Goal: Transaction & Acquisition: Purchase product/service

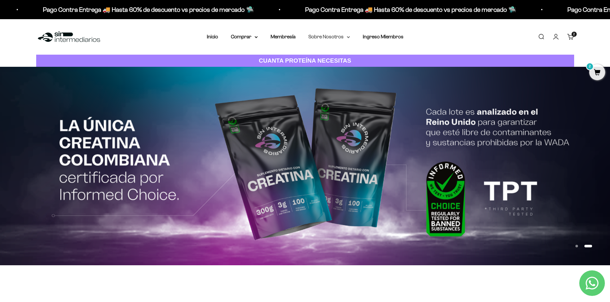
click at [333, 40] on summary "Sobre Nosotros" at bounding box center [329, 37] width 42 height 8
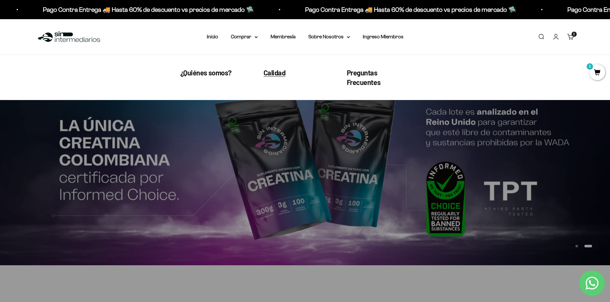
click at [281, 75] on span "Calidad" at bounding box center [274, 72] width 22 height 8
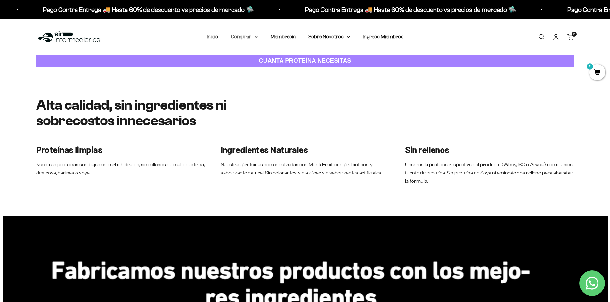
click at [248, 36] on summary "Comprar" at bounding box center [244, 37] width 27 height 8
click at [261, 59] on summary "Proteínas" at bounding box center [261, 57] width 53 height 8
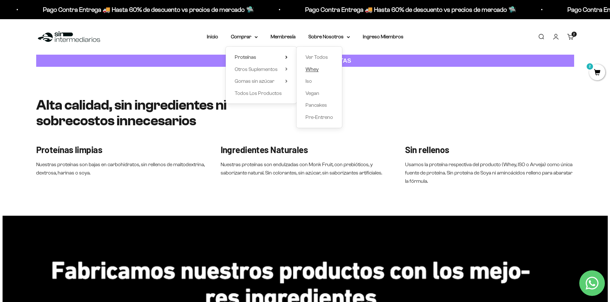
click at [317, 68] on span "Whey" at bounding box center [311, 69] width 13 height 5
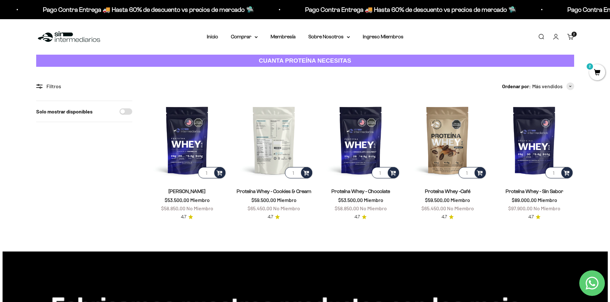
click at [288, 139] on img at bounding box center [273, 140] width 79 height 79
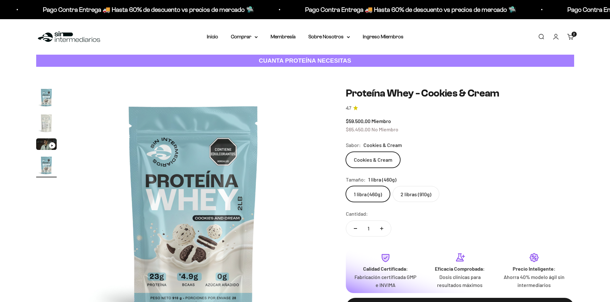
scroll to position [0, 752]
click at [428, 197] on label "2 libras (910g)" at bounding box center [415, 194] width 47 height 16
click at [346, 186] on input "2 libras (910g)" at bounding box center [345, 186] width 0 height 0
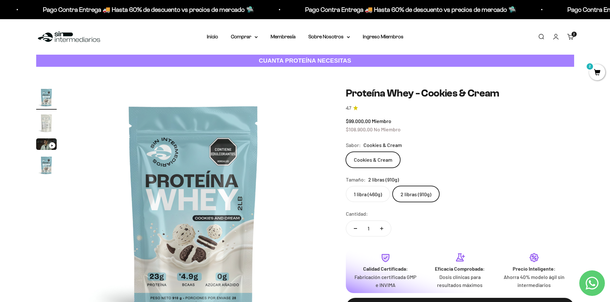
click at [386, 229] on button "Aumentar cantidad" at bounding box center [381, 228] width 19 height 15
click at [355, 229] on button "Reducir cantidad" at bounding box center [355, 228] width 19 height 15
type input "1"
click at [413, 199] on label "2 libras (910g)" at bounding box center [415, 194] width 47 height 16
click at [346, 186] on input "2 libras (910g)" at bounding box center [345, 186] width 0 height 0
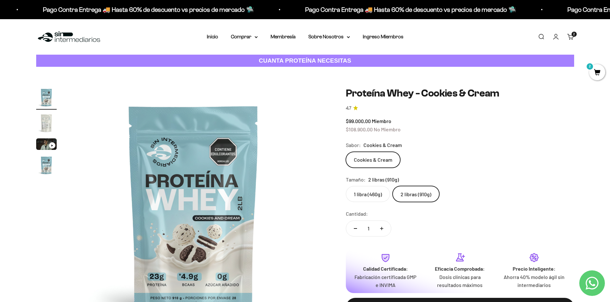
click at [596, 72] on span "2" at bounding box center [597, 72] width 16 height 16
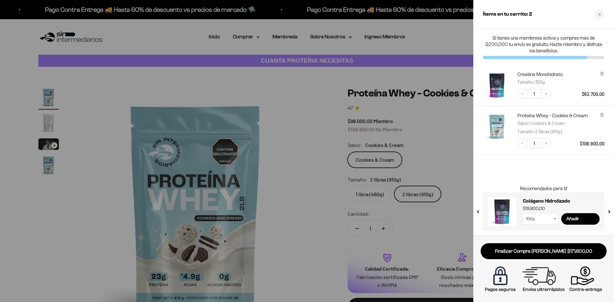
click at [457, 163] on div at bounding box center [307, 151] width 614 height 302
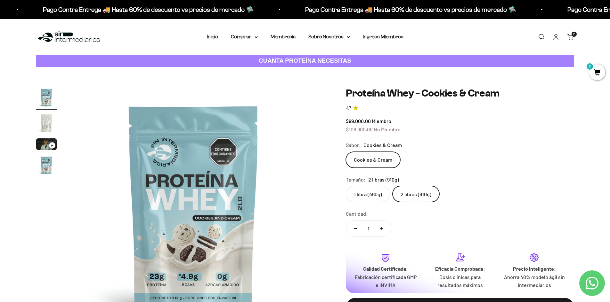
click at [371, 196] on label "1 libra (460g)" at bounding box center [368, 194] width 44 height 16
click at [346, 186] on input "1 libra (460g)" at bounding box center [345, 186] width 0 height 0
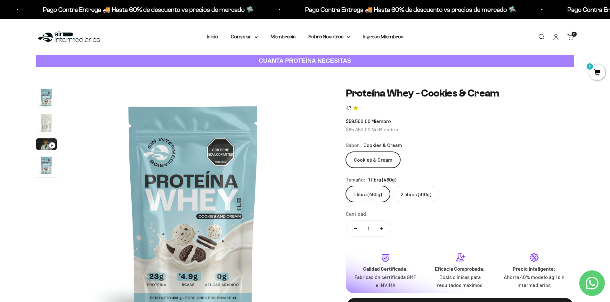
click at [383, 230] on button "Aumentar cantidad" at bounding box center [381, 228] width 19 height 15
click at [354, 229] on button "Reducir cantidad" at bounding box center [355, 228] width 19 height 15
type input "1"
click at [375, 194] on label "1 libra (460g)" at bounding box center [368, 194] width 44 height 16
click at [346, 186] on input "1 libra (460g)" at bounding box center [345, 186] width 0 height 0
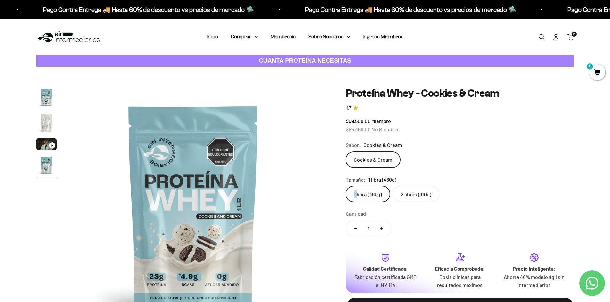
click at [375, 194] on label "1 libra (460g)" at bounding box center [368, 194] width 44 height 16
click at [346, 186] on input "1 libra (460g)" at bounding box center [345, 186] width 0 height 0
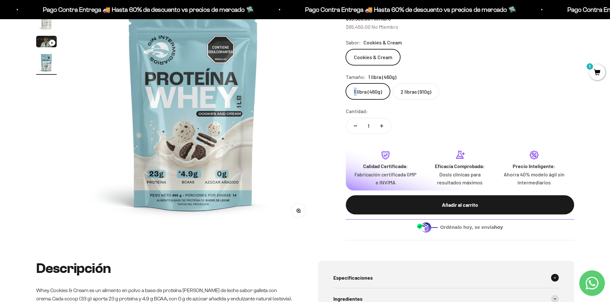
scroll to position [96, 0]
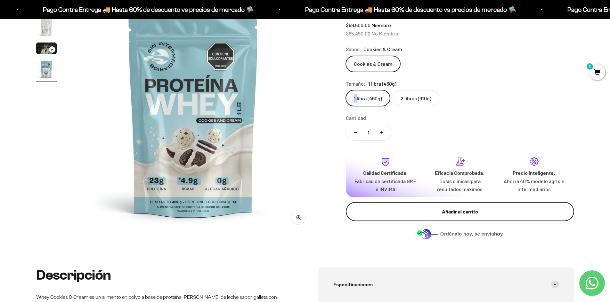
click at [417, 209] on div "Añadir al carrito" at bounding box center [459, 212] width 203 height 8
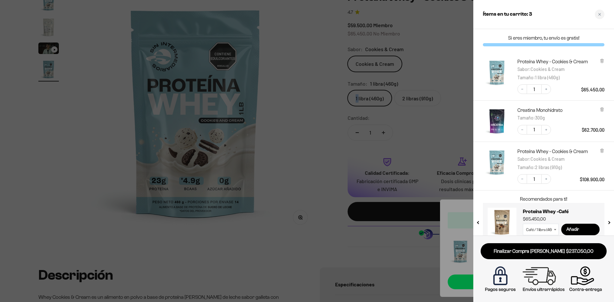
click at [315, 140] on div at bounding box center [307, 151] width 614 height 302
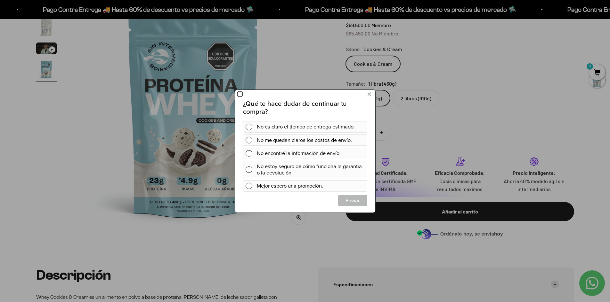
scroll to position [0, 0]
click at [368, 95] on icon at bounding box center [369, 94] width 4 height 9
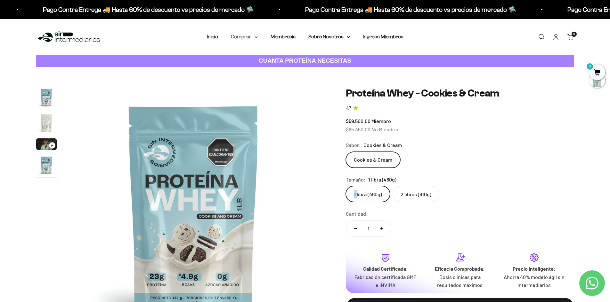
click at [252, 38] on summary "Comprar" at bounding box center [244, 37] width 27 height 8
click at [251, 69] on span "Otros Suplementos" at bounding box center [256, 69] width 43 height 5
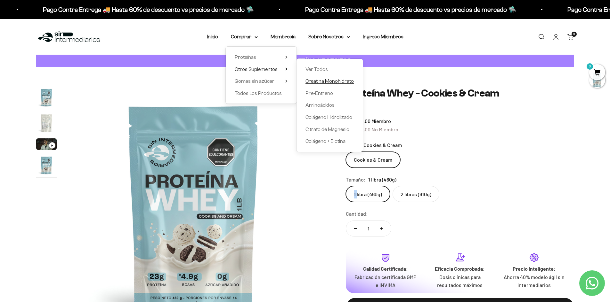
click at [341, 80] on span "Creatina Monohidrato" at bounding box center [329, 80] width 48 height 5
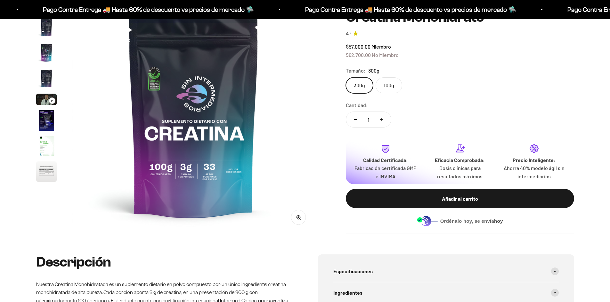
scroll to position [26, 0]
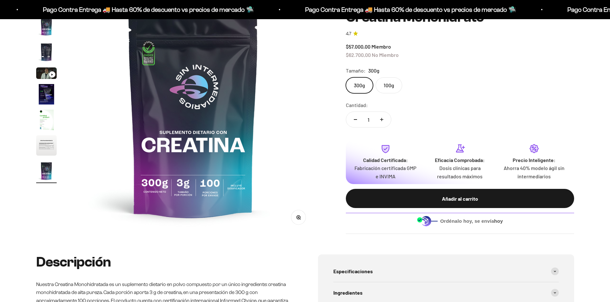
click at [398, 87] on label "100g" at bounding box center [388, 85] width 27 height 16
click at [346, 77] on input "100g" at bounding box center [345, 77] width 0 height 0
radio input "true"
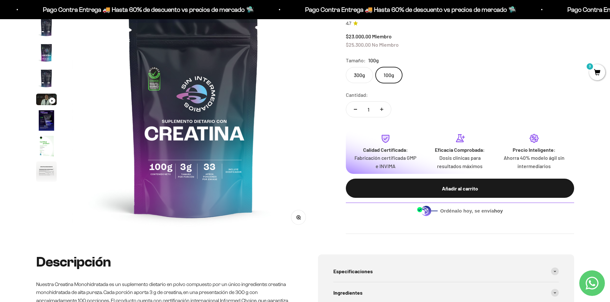
click at [48, 152] on img "Ir al artículo 7" at bounding box center [46, 146] width 20 height 20
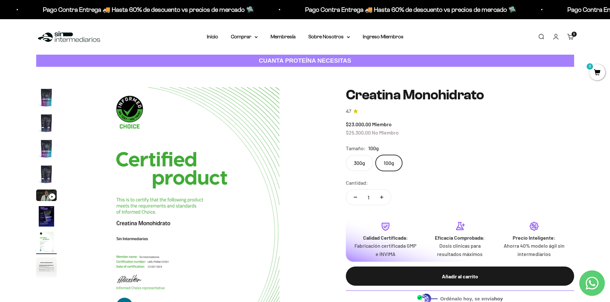
click at [45, 126] on img "Ir al artículo 2" at bounding box center [46, 123] width 20 height 20
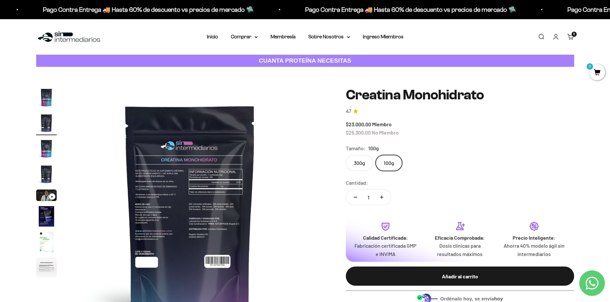
scroll to position [0, 251]
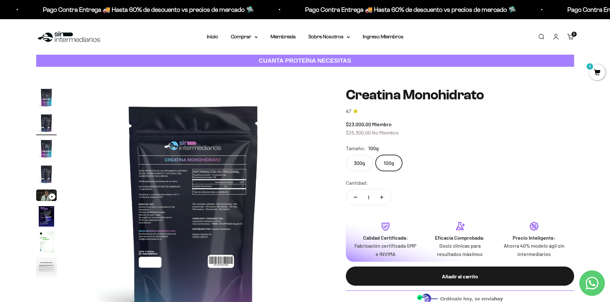
click at [146, 224] on img at bounding box center [193, 208] width 243 height 243
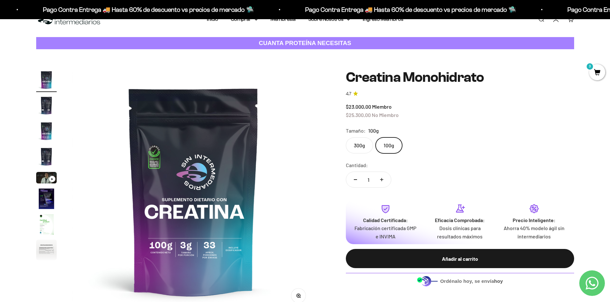
scroll to position [32, 0]
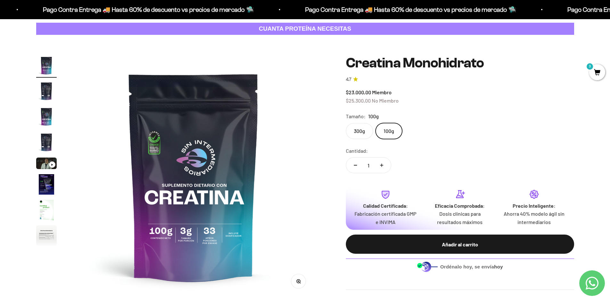
click at [363, 130] on label "300g" at bounding box center [359, 131] width 27 height 16
click at [346, 123] on input "300g" at bounding box center [345, 123] width 0 height 0
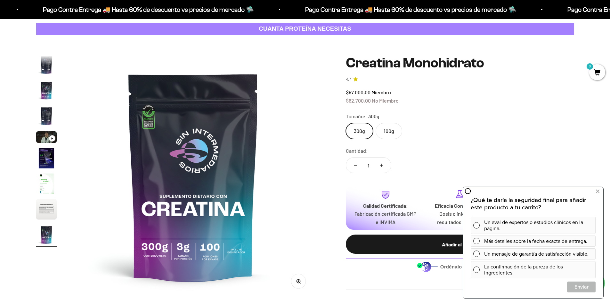
click at [386, 131] on label "100g" at bounding box center [388, 131] width 27 height 16
click at [346, 123] on input "100g" at bounding box center [345, 123] width 0 height 0
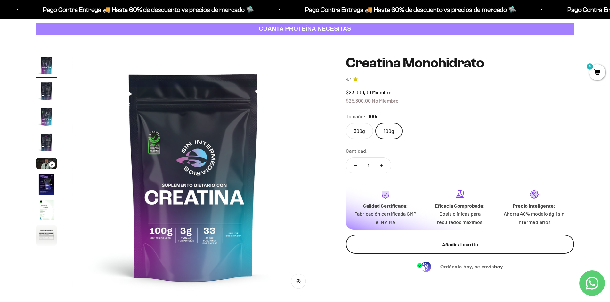
click at [494, 250] on button "Añadir al carrito" at bounding box center [460, 244] width 228 height 19
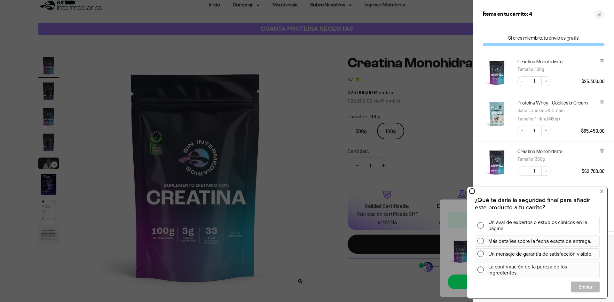
click at [569, 228] on div "Un aval de expertos o estudios clínicos en la página." at bounding box center [543, 225] width 109 height 17
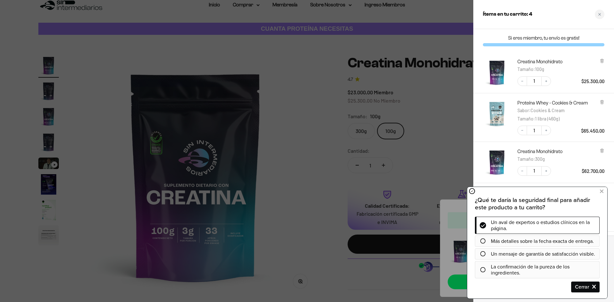
click at [479, 255] on div at bounding box center [483, 254] width 16 height 5
click at [482, 255] on icon at bounding box center [483, 254] width 5 height 5
click at [586, 288] on span "Cerrar" at bounding box center [586, 287] width 28 height 11
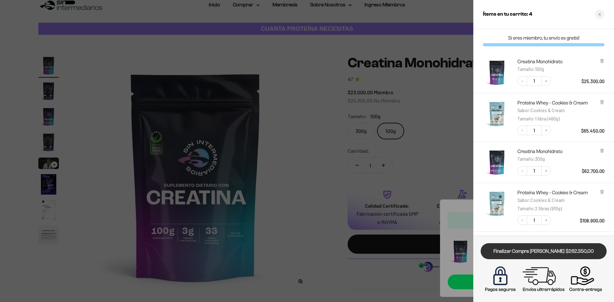
click at [508, 255] on link "Finalizar Compra [PERSON_NAME] $262.350,00" at bounding box center [544, 252] width 126 height 16
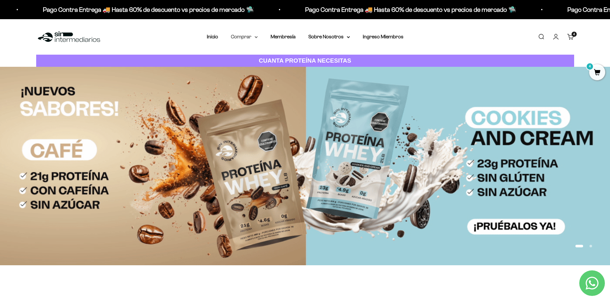
click at [255, 37] on icon at bounding box center [256, 36] width 3 height 1
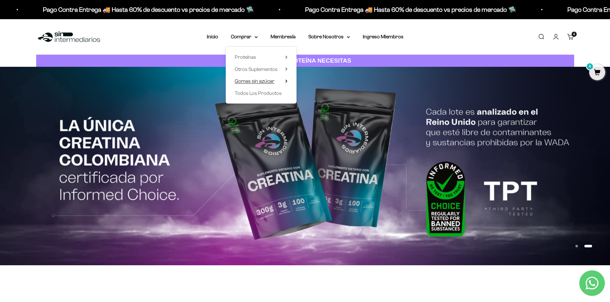
click at [259, 82] on span "Gomas sin azúcar" at bounding box center [255, 80] width 40 height 5
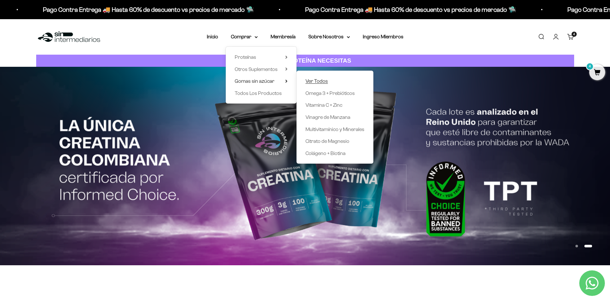
click at [313, 81] on span "Ver Todos" at bounding box center [316, 80] width 22 height 5
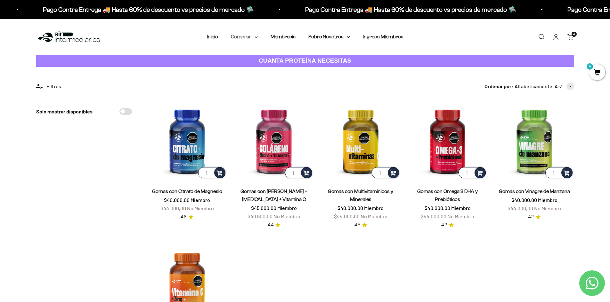
click at [251, 35] on summary "Comprar" at bounding box center [244, 37] width 27 height 8
click at [242, 59] on span "Proteínas" at bounding box center [245, 56] width 21 height 5
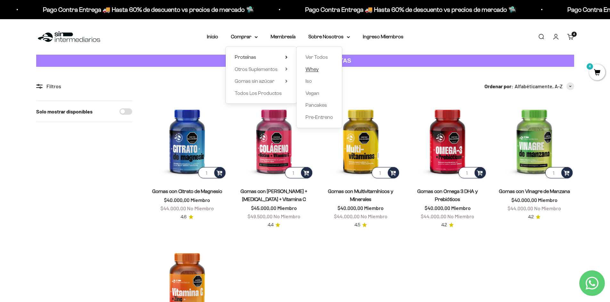
click at [319, 69] on link "Whey" at bounding box center [319, 69] width 28 height 8
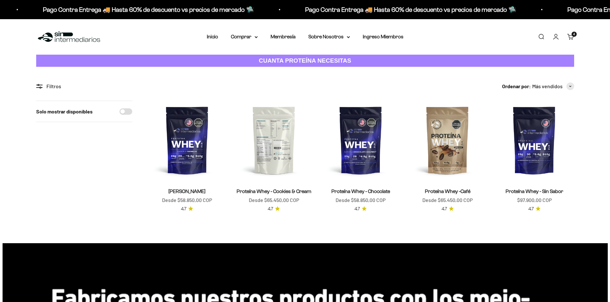
click at [295, 136] on img at bounding box center [273, 140] width 79 height 79
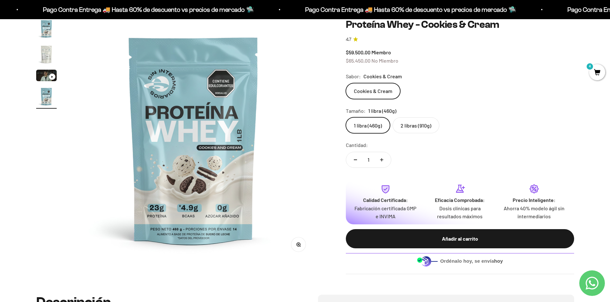
scroll to position [32, 0]
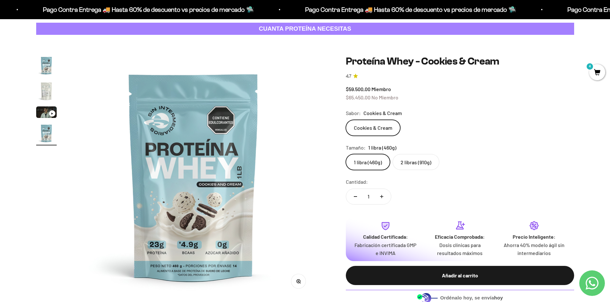
click at [426, 164] on label "2 libras (910g)" at bounding box center [415, 162] width 47 height 16
click at [346, 154] on input "2 libras (910g)" at bounding box center [345, 154] width 0 height 0
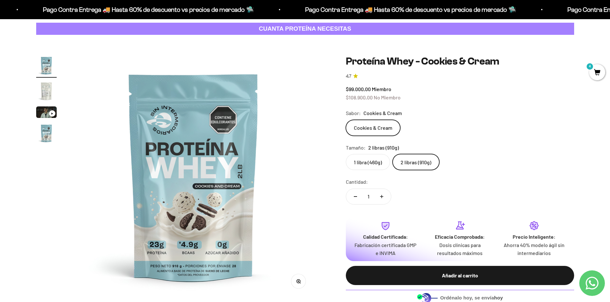
click at [367, 165] on label "1 libra (460g)" at bounding box center [368, 162] width 44 height 16
click at [346, 154] on input "1 libra (460g)" at bounding box center [345, 154] width 0 height 0
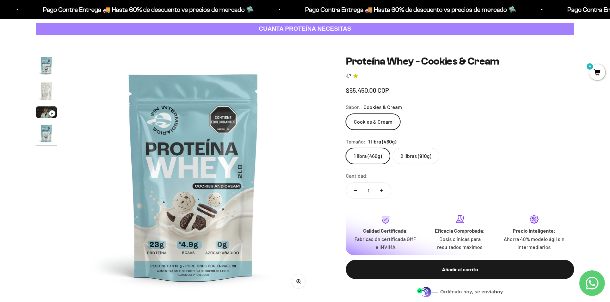
scroll to position [0, 752]
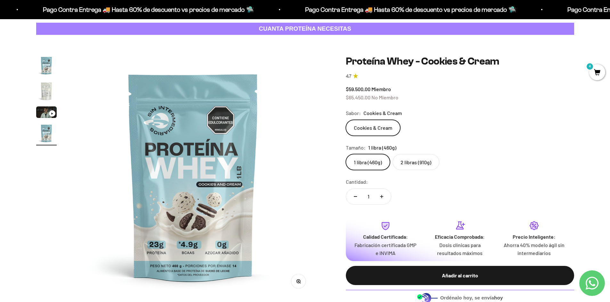
click at [426, 160] on label "2 libras (910g)" at bounding box center [415, 162] width 47 height 16
click at [346, 154] on input "2 libras (910g)" at bounding box center [345, 154] width 0 height 0
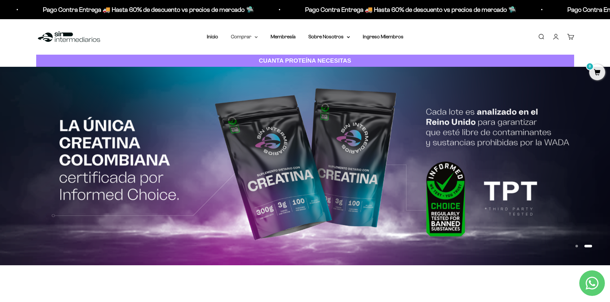
click at [252, 38] on summary "Comprar" at bounding box center [244, 37] width 27 height 8
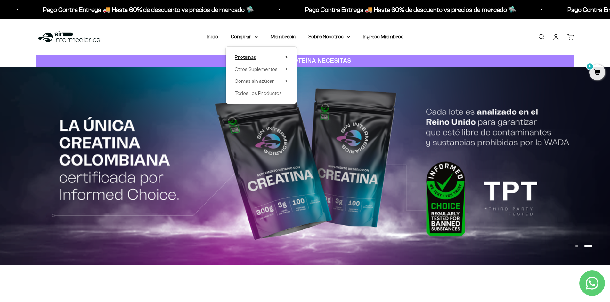
click at [268, 56] on summary "Proteínas" at bounding box center [261, 57] width 53 height 8
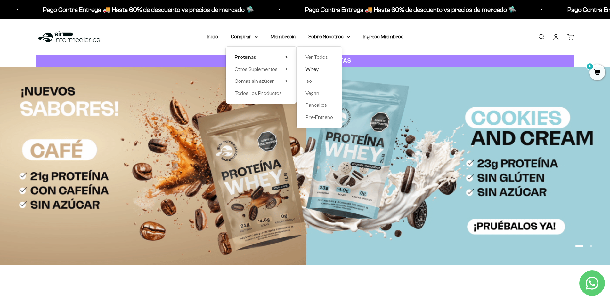
click at [316, 68] on span "Whey" at bounding box center [311, 69] width 13 height 5
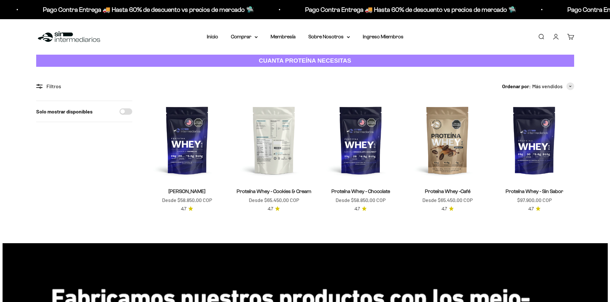
click at [265, 131] on img at bounding box center [273, 140] width 79 height 79
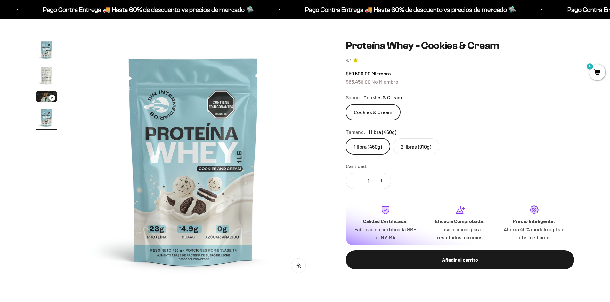
scroll to position [32, 0]
